Goal: Check status: Check status

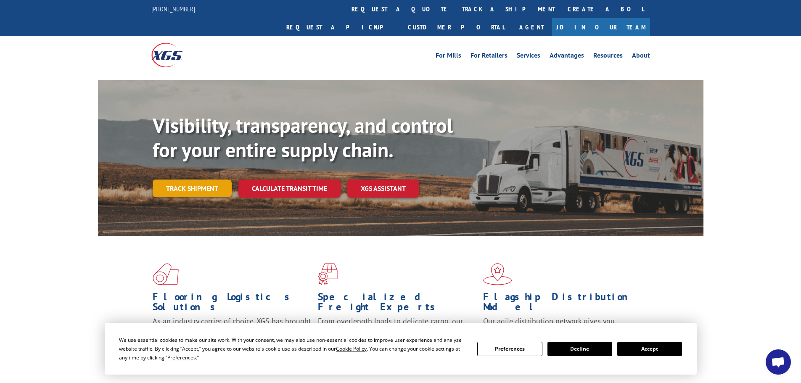
click at [185, 180] on link "Track shipment" at bounding box center [192, 189] width 79 height 18
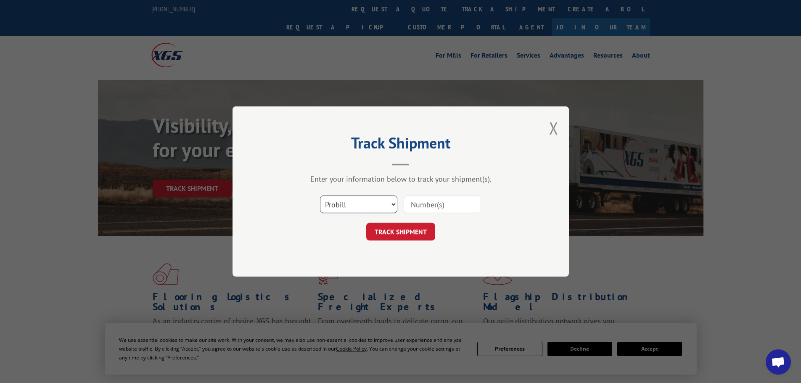
click at [372, 207] on select "Select category... Probill BOL PO" at bounding box center [358, 205] width 77 height 18
select select "bol"
click at [320, 196] on select "Select category... Probill BOL PO" at bounding box center [358, 205] width 77 height 18
click at [437, 204] on input at bounding box center [442, 205] width 77 height 18
click at [456, 209] on input at bounding box center [442, 205] width 77 height 18
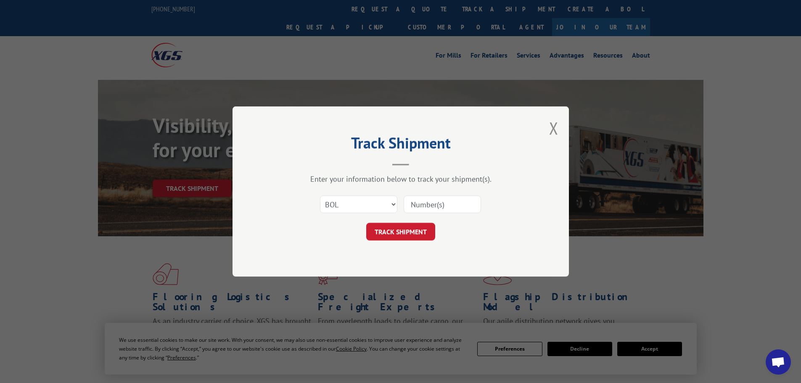
paste input "7059335"
type input "7059335"
click at [409, 233] on button "TRACK SHIPMENT" at bounding box center [400, 232] width 69 height 18
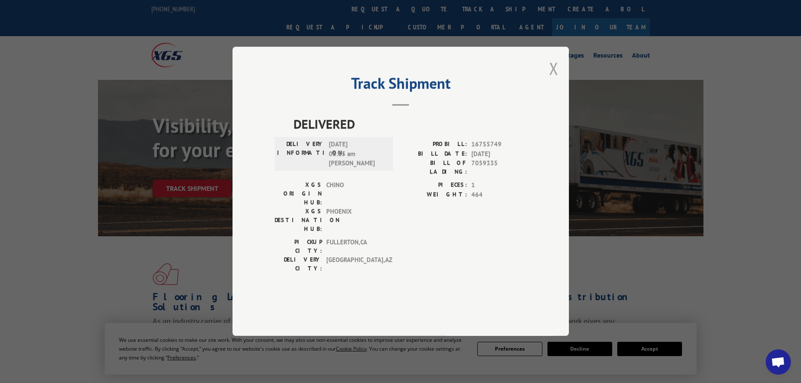
click at [551, 79] on button "Close modal" at bounding box center [553, 68] width 9 height 22
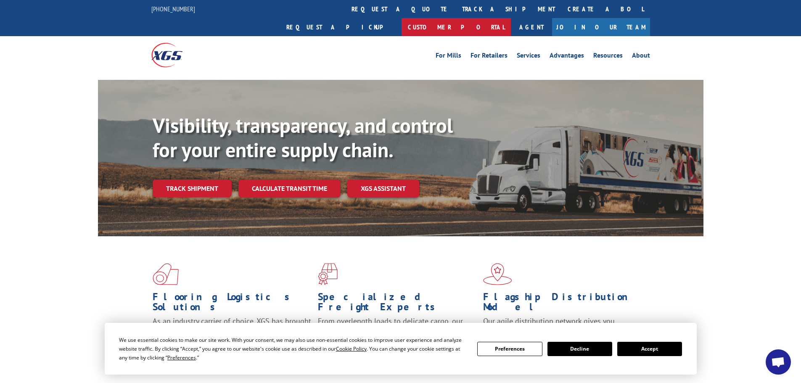
click at [511, 18] on link "Customer Portal" at bounding box center [456, 27] width 109 height 18
